Goal: Information Seeking & Learning: Learn about a topic

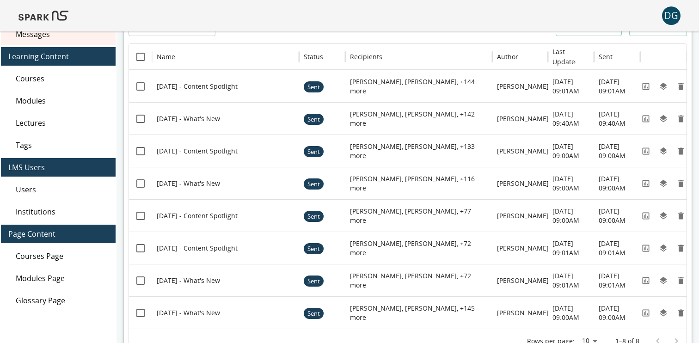
scroll to position [83, 0]
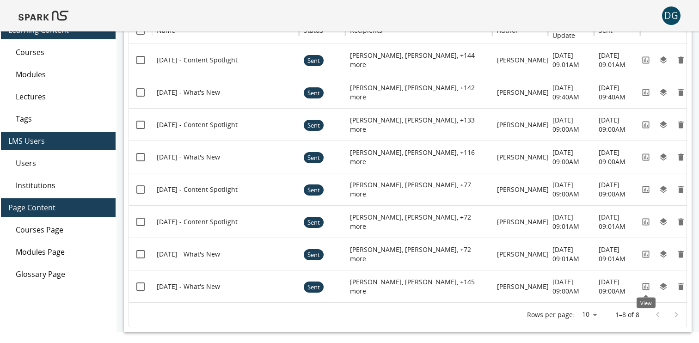
click at [646, 287] on icon "View" at bounding box center [645, 286] width 7 height 7
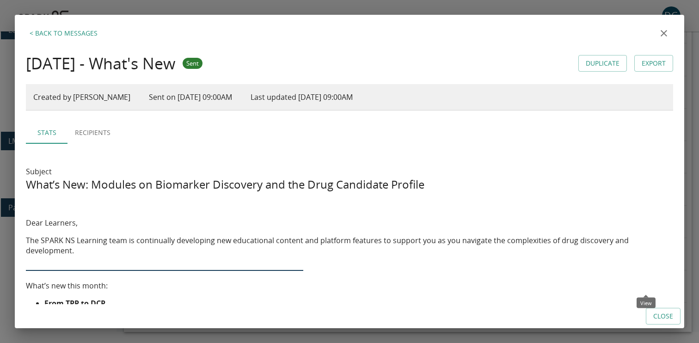
scroll to position [43, 0]
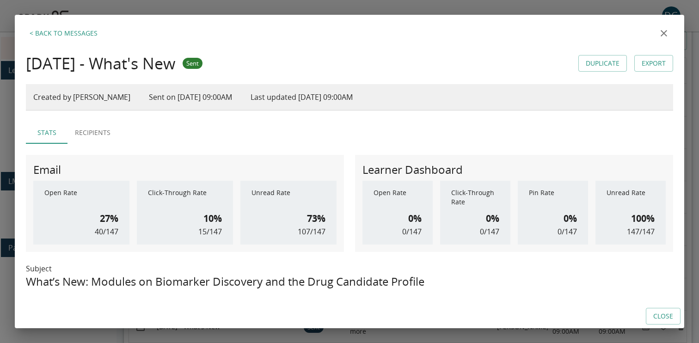
click at [666, 37] on icon "close" at bounding box center [664, 33] width 11 height 11
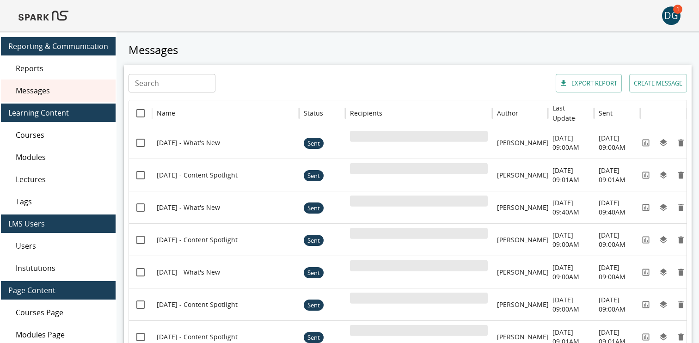
scroll to position [14, 0]
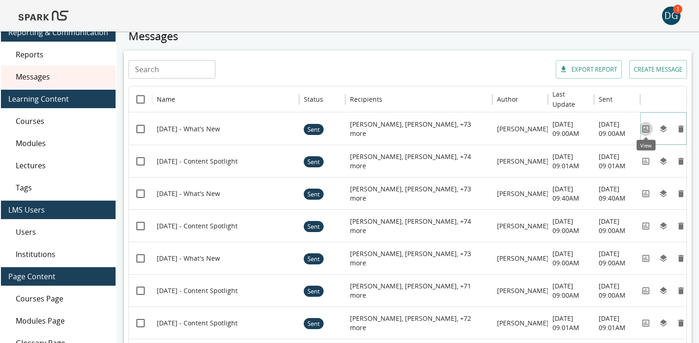
click at [647, 129] on icon "View" at bounding box center [646, 128] width 9 height 9
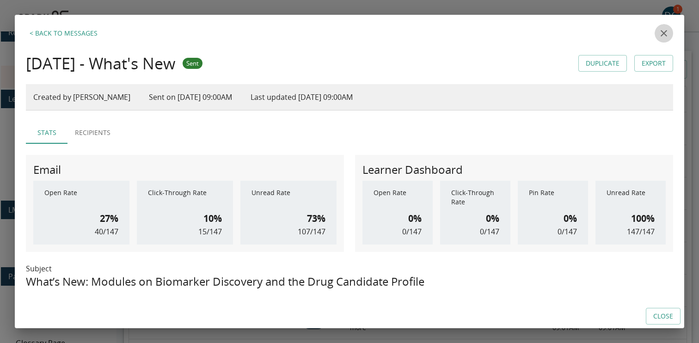
click at [662, 36] on icon "close" at bounding box center [664, 33] width 6 height 6
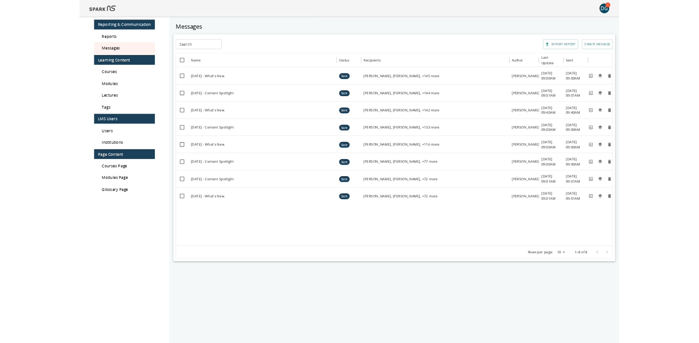
scroll to position [28, 0]
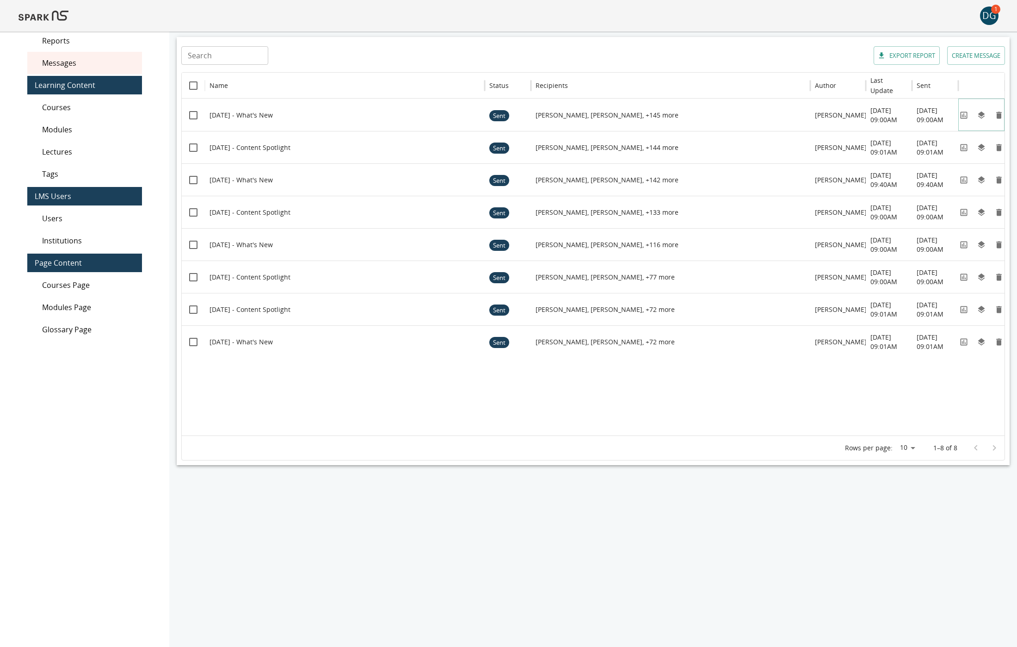
click at [963, 117] on icon "View" at bounding box center [963, 115] width 9 height 9
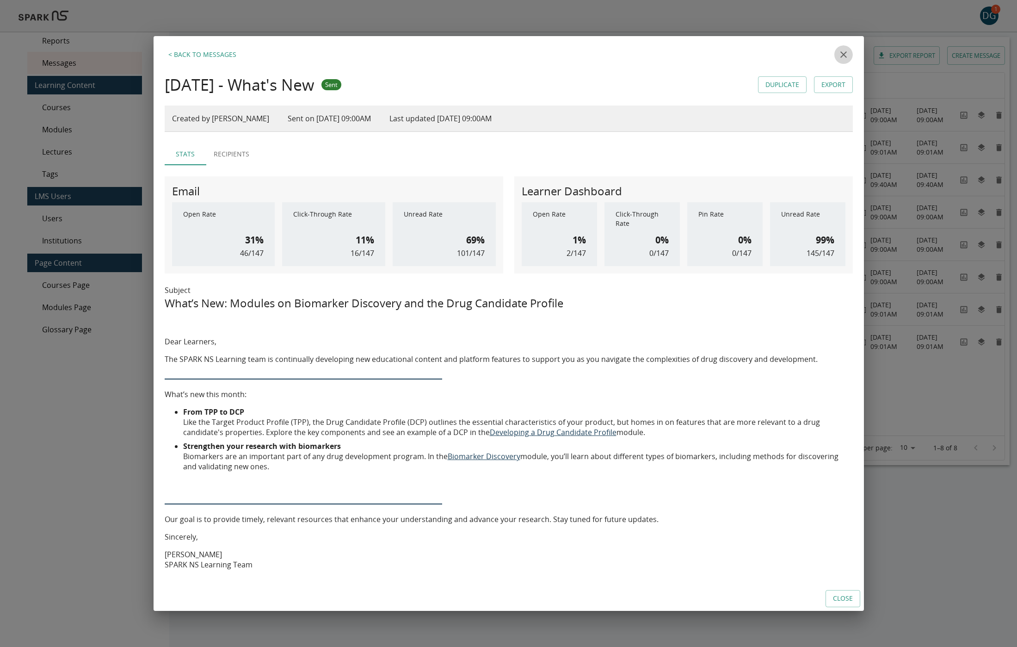
click at [844, 53] on icon "close" at bounding box center [843, 54] width 11 height 11
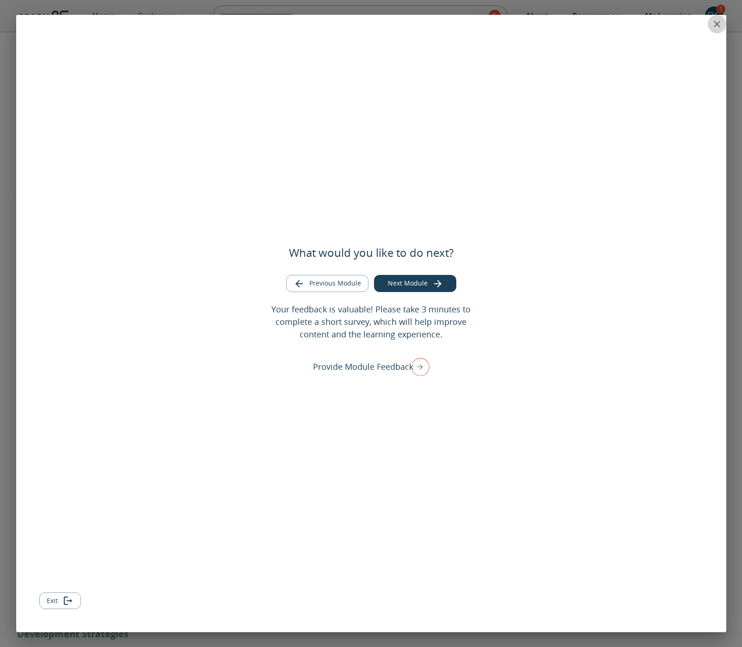
click at [721, 24] on icon "close" at bounding box center [717, 24] width 11 height 11
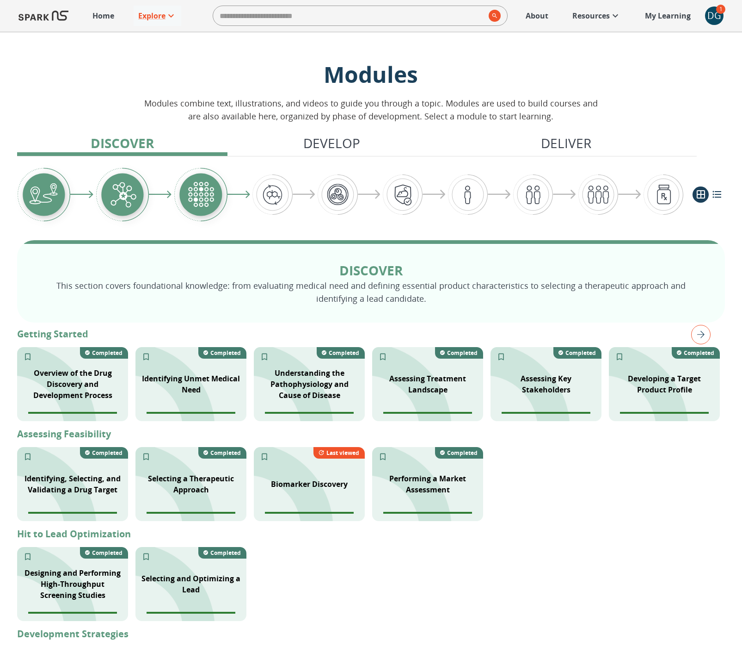
click at [718, 21] on div "DG" at bounding box center [714, 15] width 19 height 19
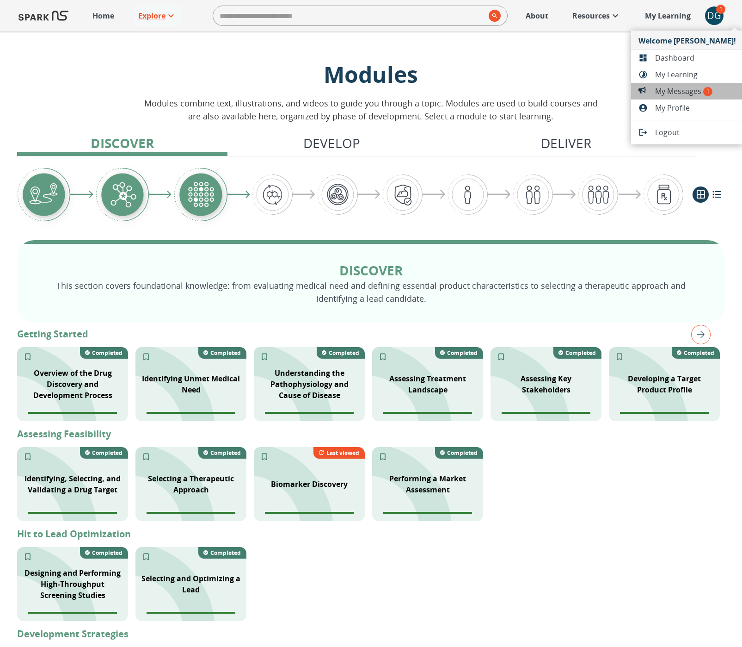
click at [695, 91] on span "My Messages 1" at bounding box center [695, 91] width 81 height 11
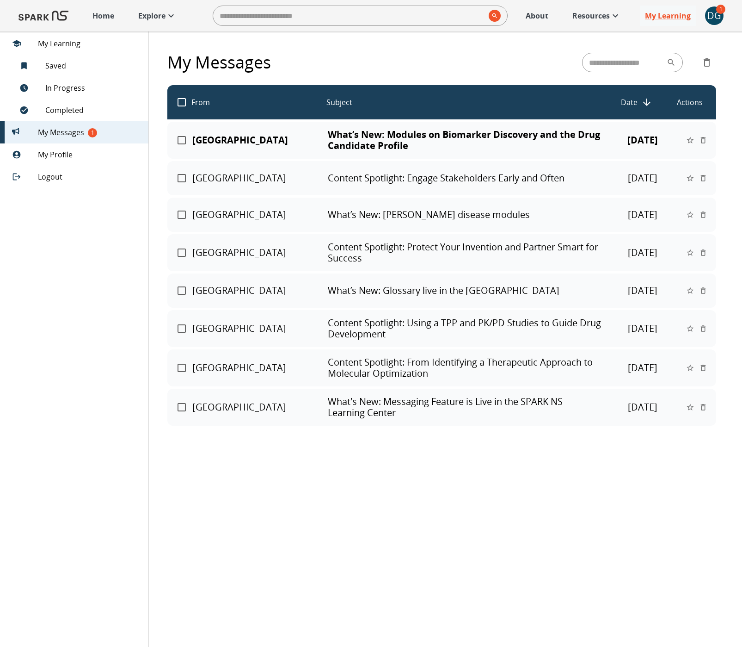
click at [380, 145] on p "What’s New: Modules on Biomarker Discovery and the Drug Candidate Profile" at bounding box center [465, 140] width 274 height 22
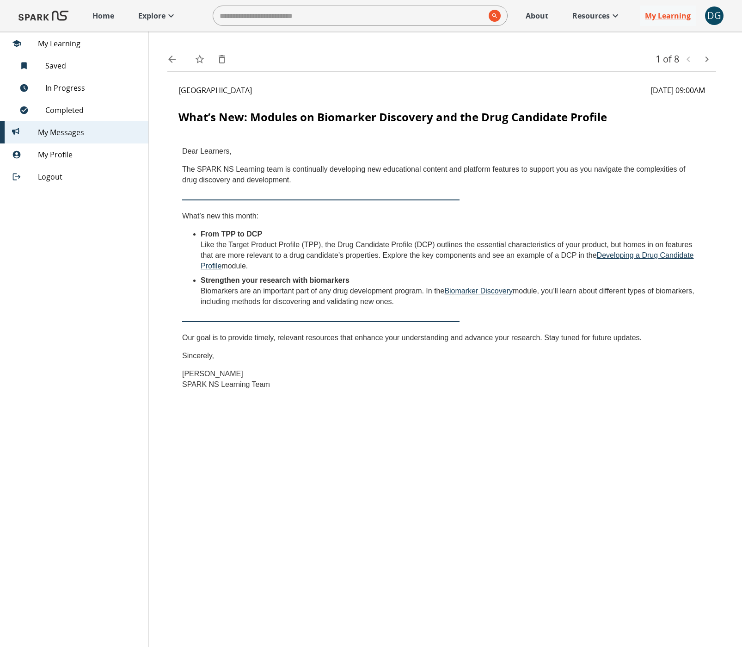
click at [98, 17] on p "Home" at bounding box center [104, 15] width 22 height 11
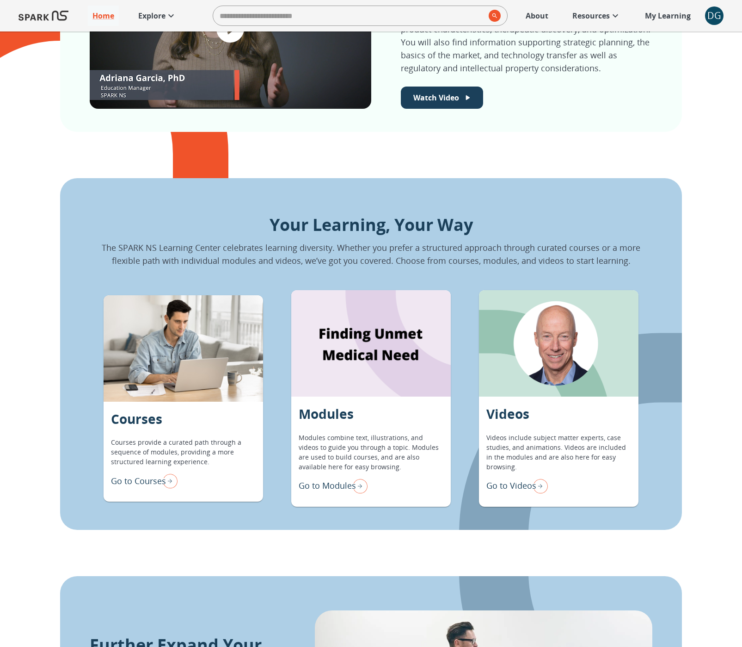
scroll to position [630, 0]
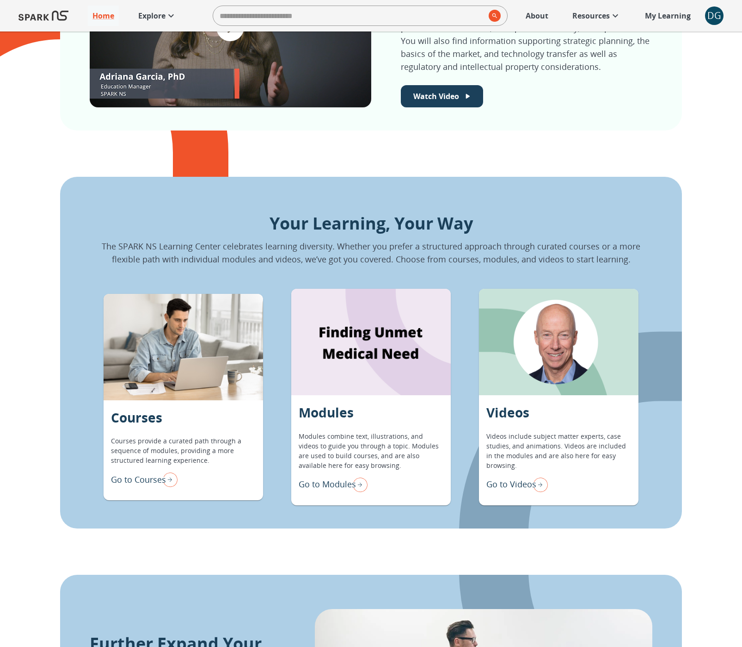
click at [339, 488] on p "Go to Modules" at bounding box center [327, 484] width 57 height 12
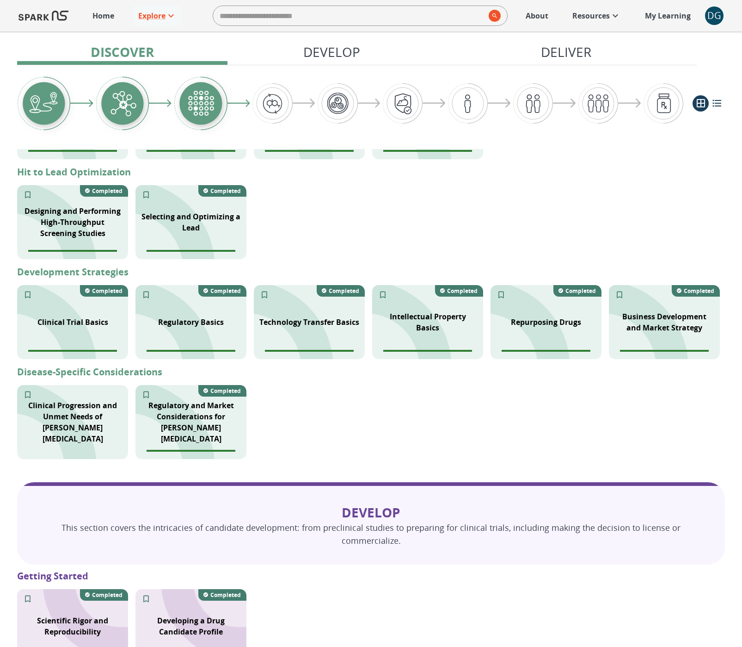
scroll to position [334, 0]
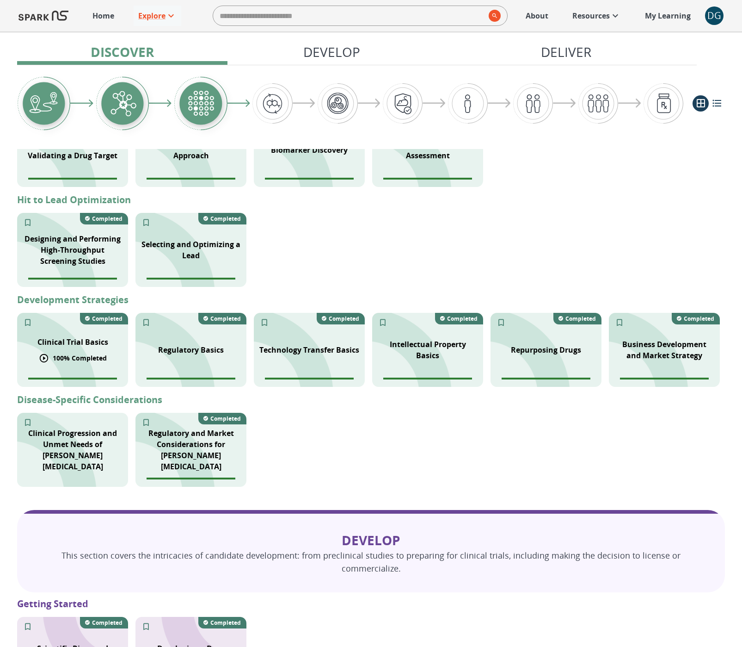
click at [73, 352] on div "Clinical Trial Basics" at bounding box center [73, 342] width 82 height 22
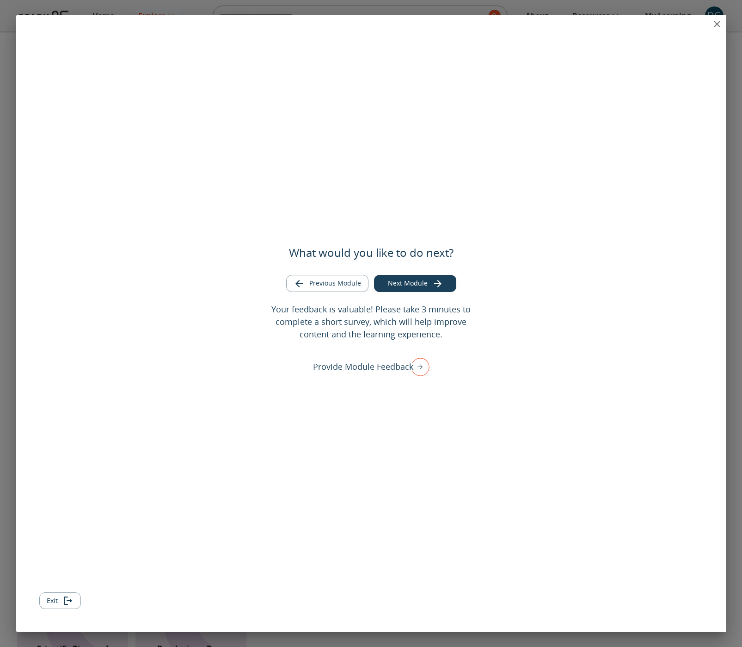
click at [717, 22] on icon "close" at bounding box center [717, 24] width 11 height 11
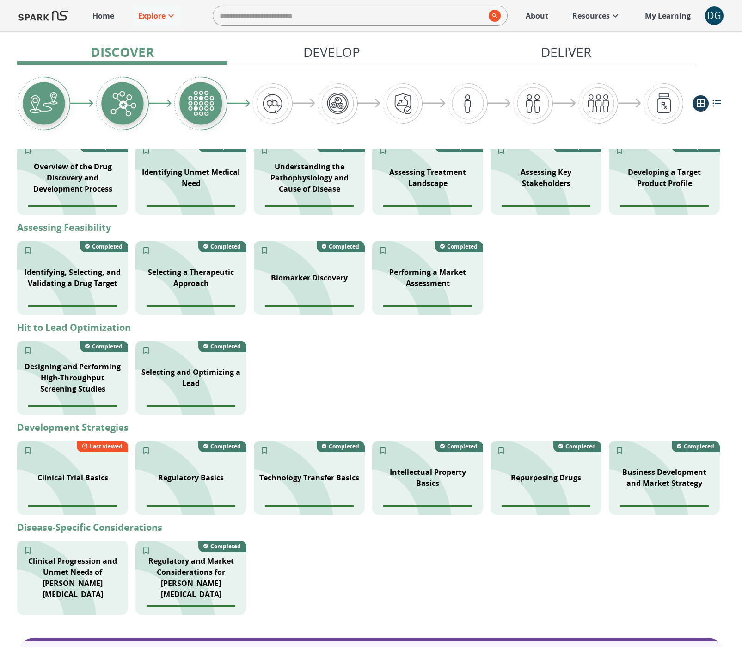
scroll to position [218, 0]
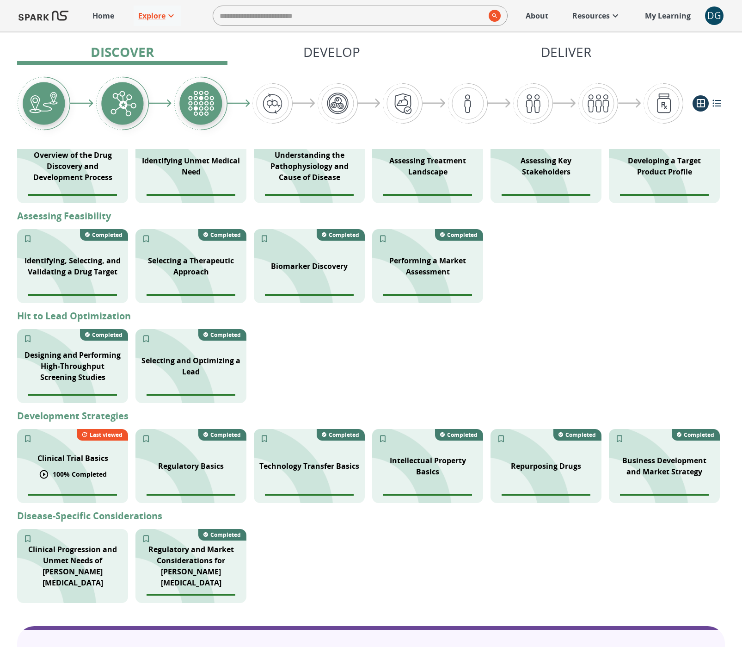
click at [65, 455] on p "Clinical Trial Basics" at bounding box center [72, 457] width 71 height 11
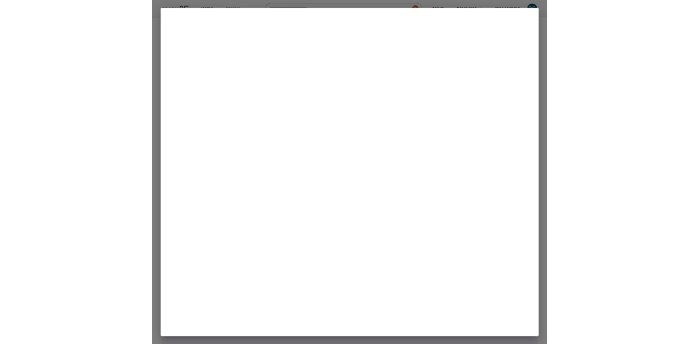
scroll to position [214, 0]
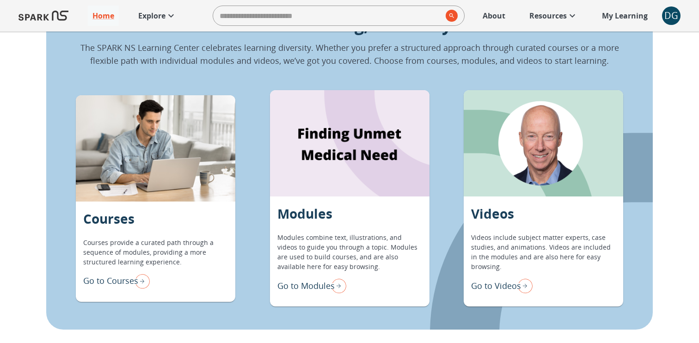
scroll to position [731, 0]
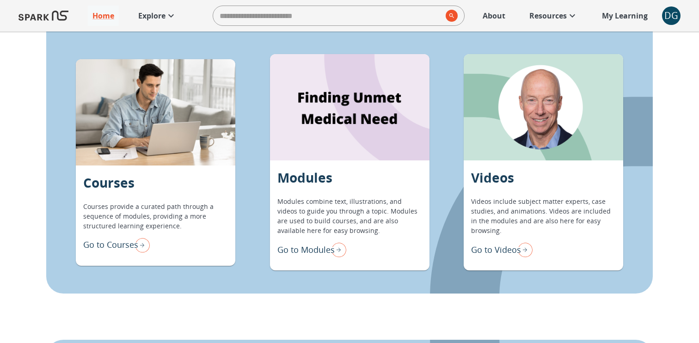
click at [324, 252] on p "Go to Modules" at bounding box center [306, 250] width 57 height 12
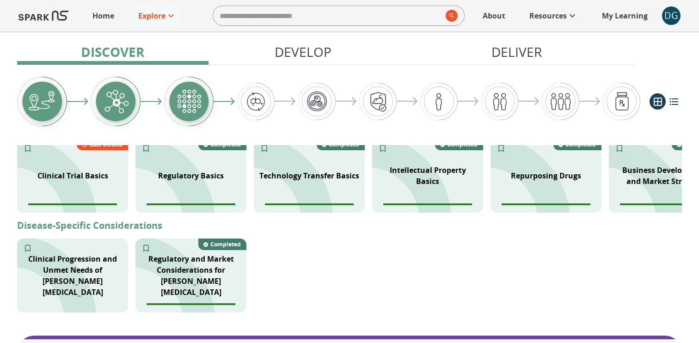
scroll to position [486, 0]
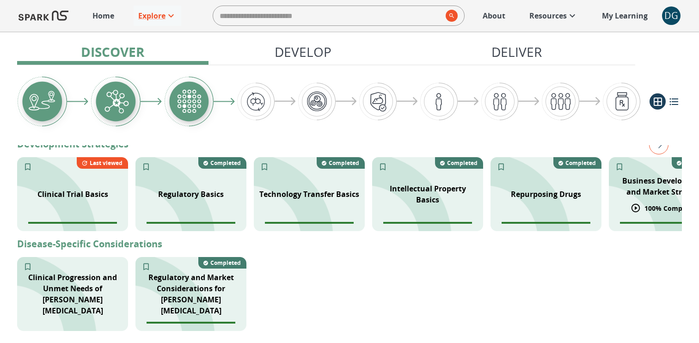
click at [625, 179] on p "Business Development and Market Strategy" at bounding box center [665, 186] width 100 height 22
